Goal: Answer question/provide support: Share knowledge or assist other users

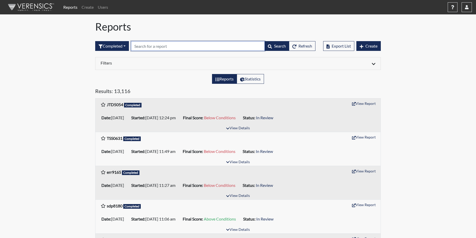
click at [159, 47] on input "text" at bounding box center [198, 46] width 134 height 10
paste input "err9165"
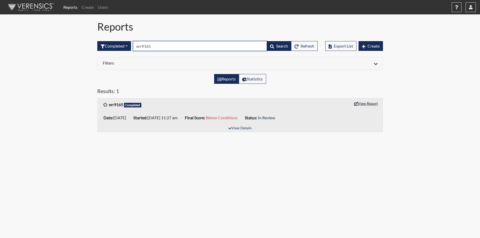
type input "err9165"
click at [370, 102] on button "View Report" at bounding box center [366, 104] width 28 height 8
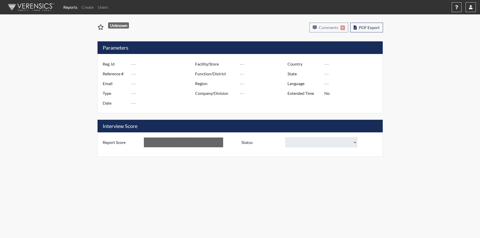
type input "err9165"
type input "51464"
type input "---"
type input "Corrections Pre-Employment"
type input "Sep 25, 2025"
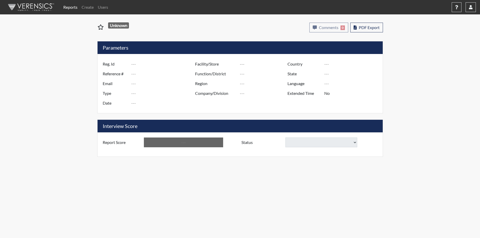
type input "Metro Re-Entry Facility"
type input "[GEOGRAPHIC_DATA]"
type input "[US_STATE]"
type input "English"
type input "Below Conditions"
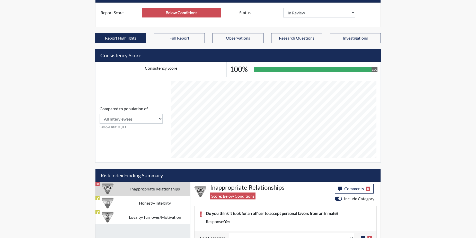
scroll to position [150, 0]
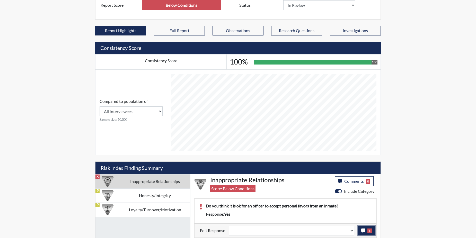
click at [364, 230] on icon "button" at bounding box center [363, 231] width 4 height 4
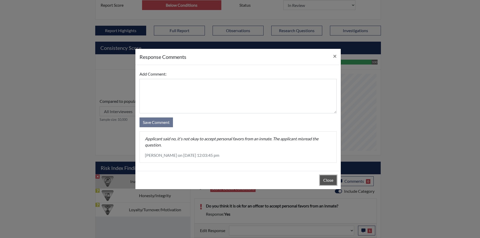
click at [331, 179] on button "Close" at bounding box center [328, 180] width 17 height 10
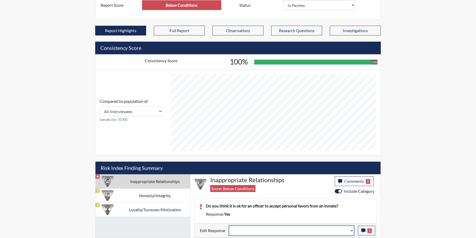
click at [353, 229] on select "Question is not relevant. Results will be updated. Reasonable explanation provi…" at bounding box center [291, 231] width 125 height 10
click at [352, 231] on select "Question is not relevant. Results will be updated. Reasonable explanation provi…" at bounding box center [291, 231] width 125 height 10
select select "reasonable-explanation-provided"
click at [229, 226] on select "Question is not relevant. Results will be updated. Reasonable explanation provi…" at bounding box center [291, 231] width 125 height 10
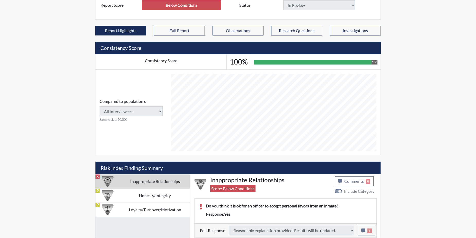
type input "Above Conditions"
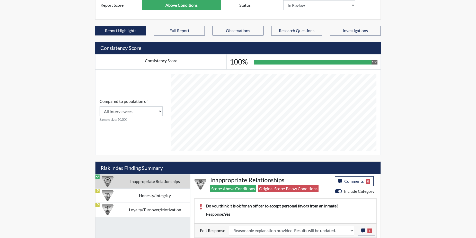
scroll to position [85, 214]
click at [148, 197] on td "Honesty/Integrity" at bounding box center [155, 196] width 70 height 14
select select
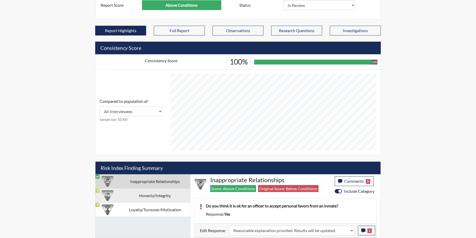
select select
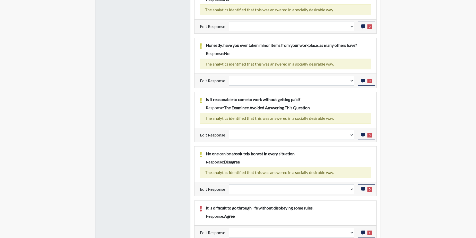
scroll to position [396, 0]
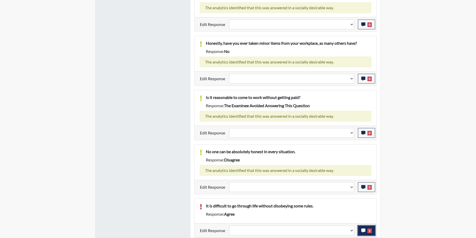
click at [362, 233] on icon "button" at bounding box center [363, 231] width 4 height 4
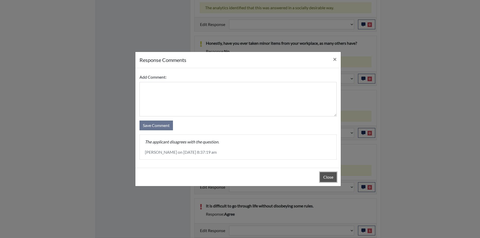
click at [328, 175] on button "Close" at bounding box center [328, 177] width 17 height 10
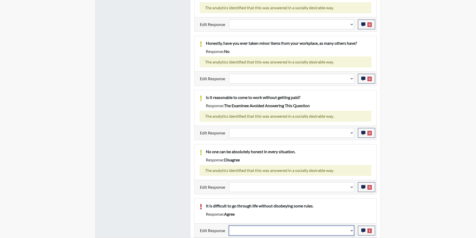
click at [352, 231] on select "Question is not relevant. Results will be updated. Reasonable explanation provi…" at bounding box center [291, 231] width 125 height 10
select select "reasonable-explanation-provided"
click at [229, 226] on select "Question is not relevant. Results will be updated. Reasonable explanation provi…" at bounding box center [291, 231] width 125 height 10
select select
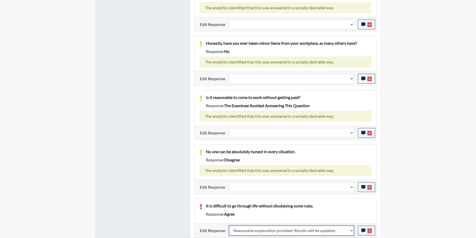
select select
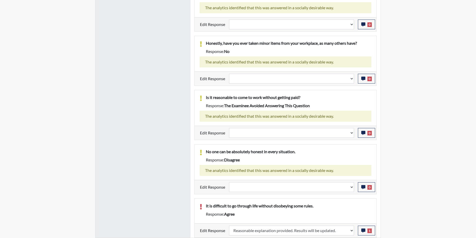
select select
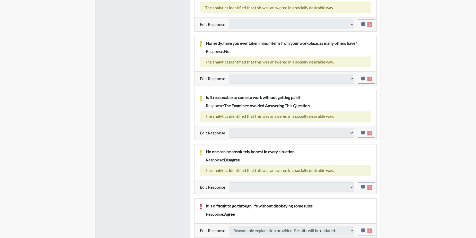
select select
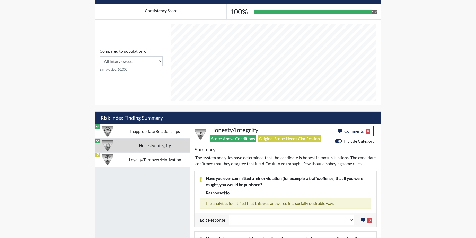
scroll to position [190, 0]
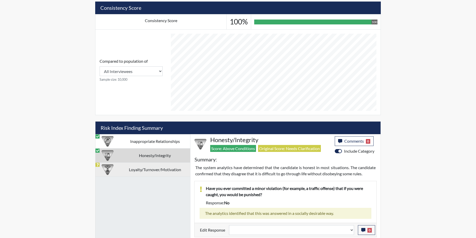
click at [163, 170] on td "Loyalty/Turnover/Motivation" at bounding box center [155, 170] width 70 height 14
select select
click at [163, 170] on td "Loyalty/Turnover/Motivation" at bounding box center [155, 170] width 70 height 14
select select
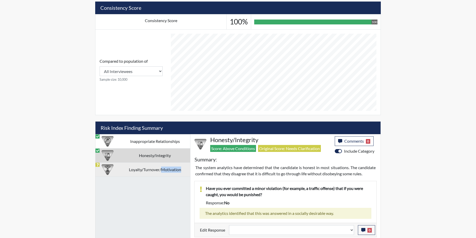
select select
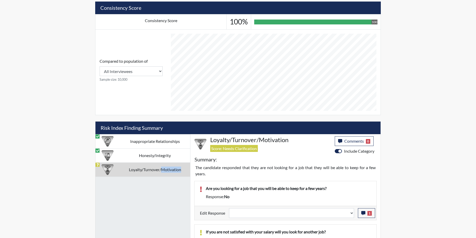
scroll to position [216, 0]
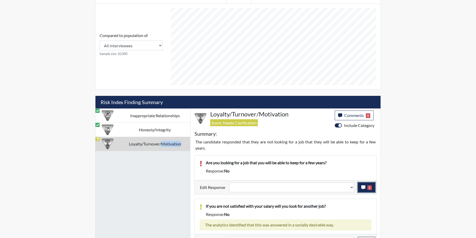
click at [367, 186] on span "1" at bounding box center [369, 187] width 4 height 5
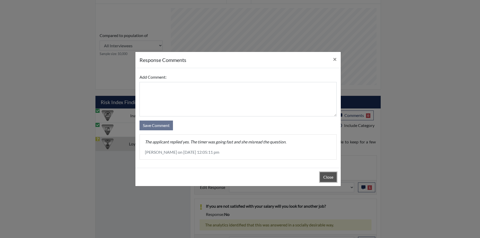
click at [325, 176] on button "Close" at bounding box center [328, 177] width 17 height 10
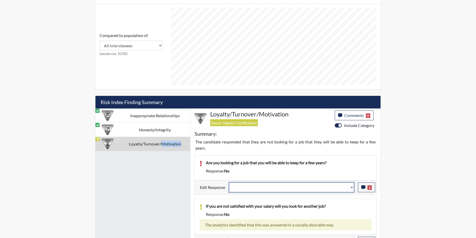
drag, startPoint x: 325, startPoint y: 176, endPoint x: 353, endPoint y: 186, distance: 30.1
click at [353, 186] on select "Question is not relevant. Results will be updated. Reasonable explanation provi…" at bounding box center [291, 188] width 125 height 10
click at [351, 186] on select "Question is not relevant. Results will be updated. Reasonable explanation provi…" at bounding box center [291, 188] width 125 height 10
select select "reasonable-explanation-provided"
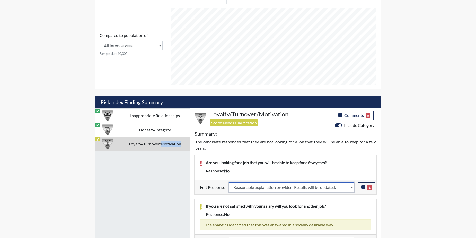
click at [229, 183] on select "Question is not relevant. Results will be updated. Reasonable explanation provi…" at bounding box center [291, 188] width 125 height 10
select select
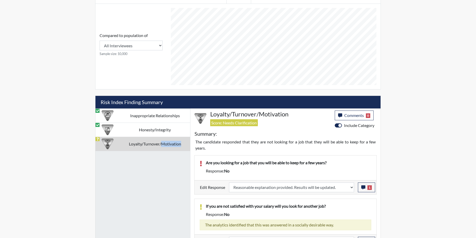
select select
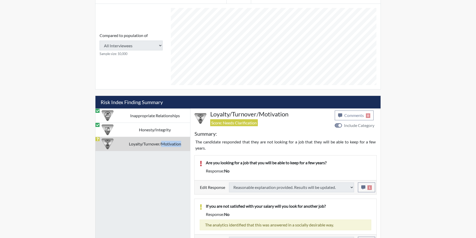
select select
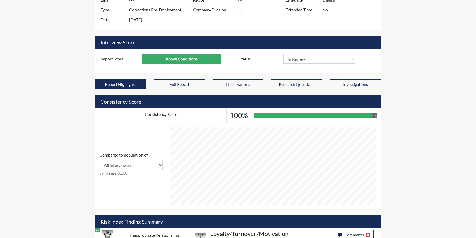
scroll to position [0, 0]
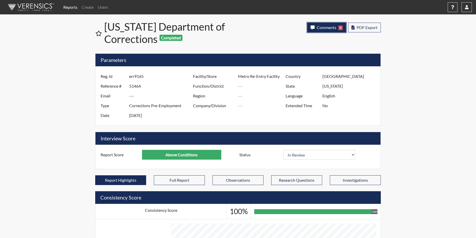
click at [319, 23] on button "Comments 0" at bounding box center [326, 28] width 39 height 10
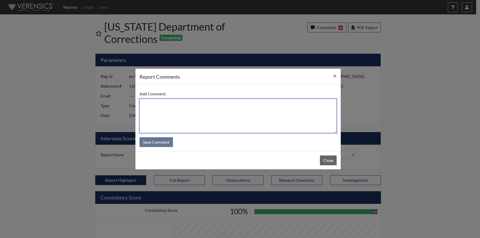
click at [157, 110] on textarea at bounding box center [237, 116] width 197 height 34
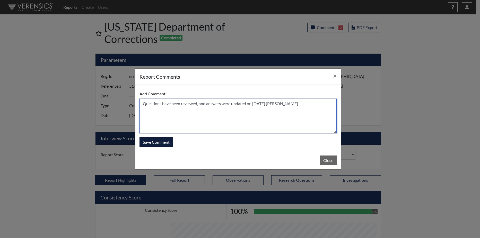
type textarea "Questions have been reviewed, and answers were updated on 9/26/25 N. Brown"
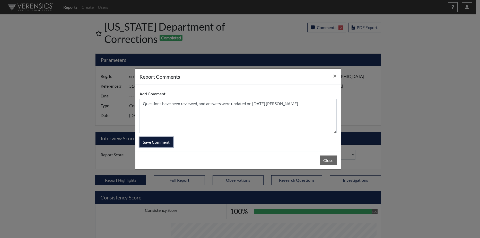
click at [150, 140] on button "Save Comment" at bounding box center [155, 142] width 33 height 10
select select
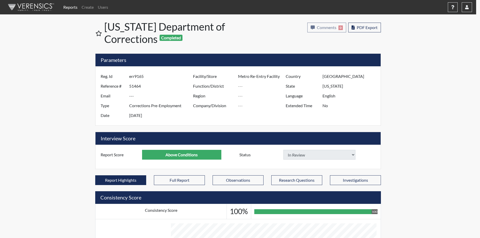
select select
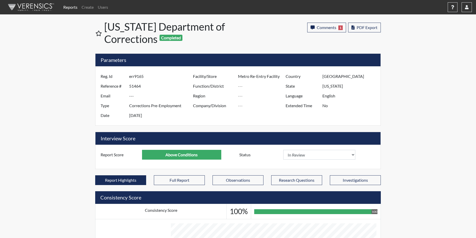
click at [69, 6] on link "Reports" at bounding box center [70, 7] width 18 height 10
